Goal: Book appointment/travel/reservation

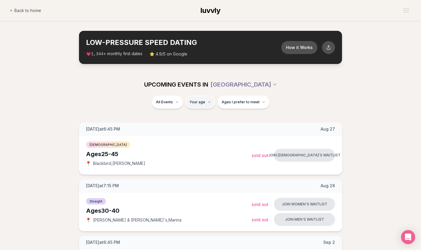
type input "**"
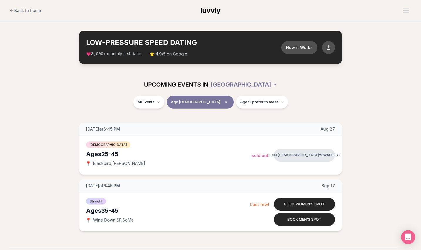
click at [176, 109] on div "All Events Age [DEMOGRAPHIC_DATA] Ages I prefer to meet" at bounding box center [210, 103] width 329 height 15
click at [174, 104] on html "Back to home luvvly LOW-PRESSURE SPEED DATING How it Works 💗 3,000 + monthly fi…" at bounding box center [210, 197] width 421 height 394
click at [163, 116] on span "Straight" at bounding box center [156, 117] width 15 height 6
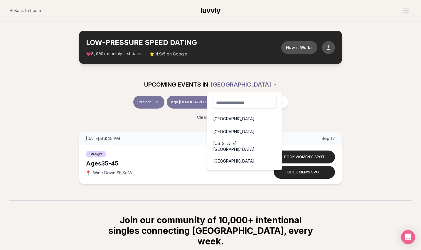
click at [251, 86] on html "Back to home luvvly LOW-PRESSURE SPEED DATING How it Works 💗 3,000 + monthly fi…" at bounding box center [210, 173] width 421 height 347
click at [226, 120] on div "[GEOGRAPHIC_DATA]" at bounding box center [244, 118] width 72 height 13
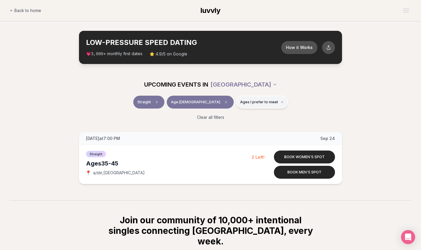
click at [248, 103] on span "Ages I prefer to meet" at bounding box center [259, 102] width 38 height 5
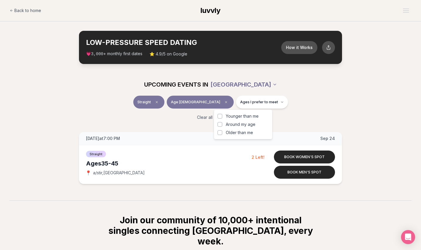
click at [244, 84] on html "Back to home luvvly LOW-PRESSURE SPEED DATING How it Works 💗 3,000 + monthly fi…" at bounding box center [210, 173] width 421 height 347
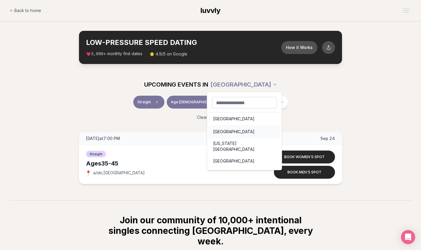
click at [225, 132] on div "[GEOGRAPHIC_DATA]" at bounding box center [244, 131] width 72 height 13
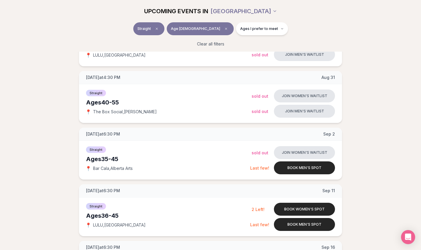
scroll to position [175, 0]
